Goal: Find specific page/section: Find specific page/section

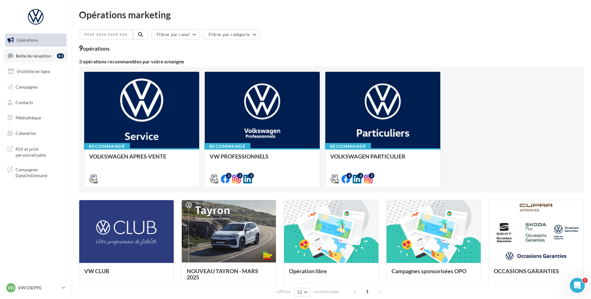
click at [28, 49] on link "Boîte de réception 83" at bounding box center [36, 55] width 64 height 13
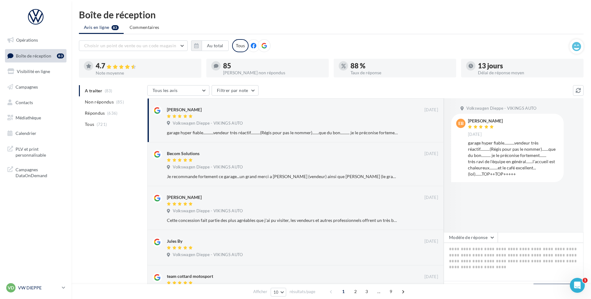
click at [30, 290] on p "VW DIEPPE" at bounding box center [38, 288] width 41 height 6
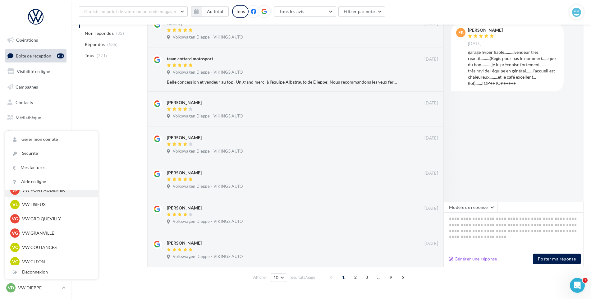
scroll to position [155, 0]
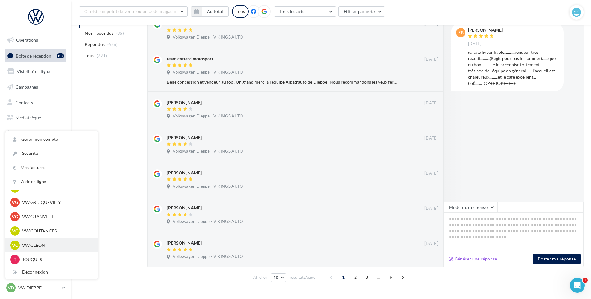
click at [54, 243] on p "VW CLEON" at bounding box center [56, 245] width 68 height 6
